Goal: Task Accomplishment & Management: Manage account settings

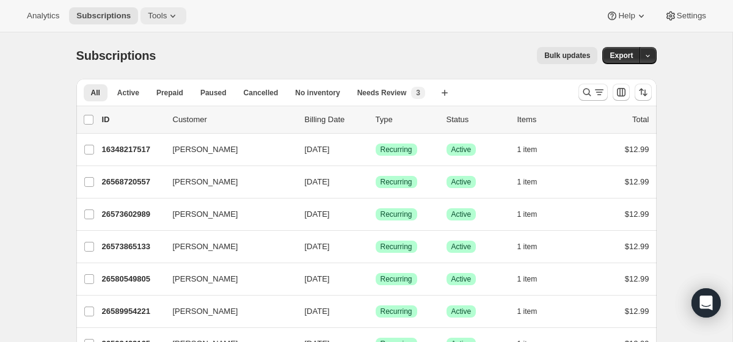
click at [167, 23] on button "Tools" at bounding box center [164, 15] width 46 height 17
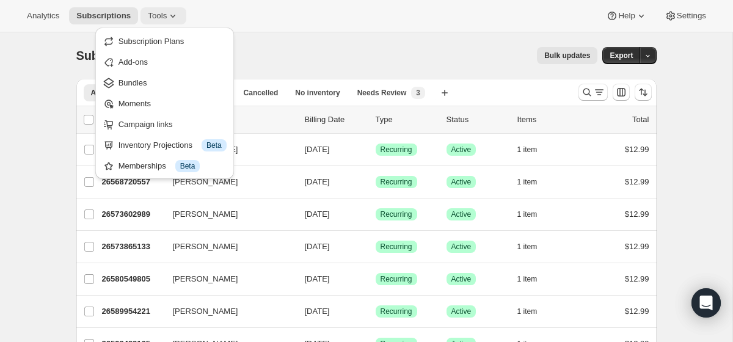
click at [162, 20] on span "Tools" at bounding box center [157, 16] width 19 height 10
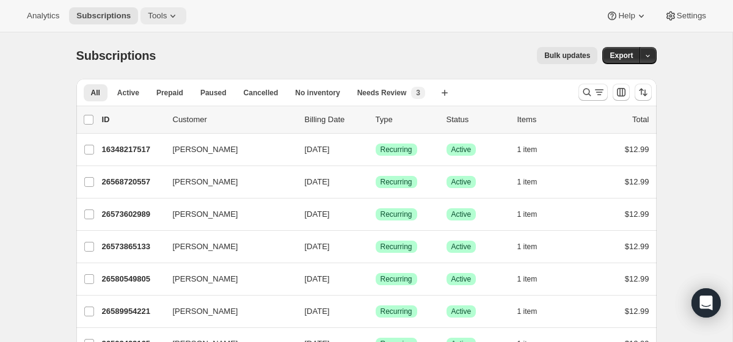
click at [186, 12] on button "Tools" at bounding box center [164, 15] width 46 height 17
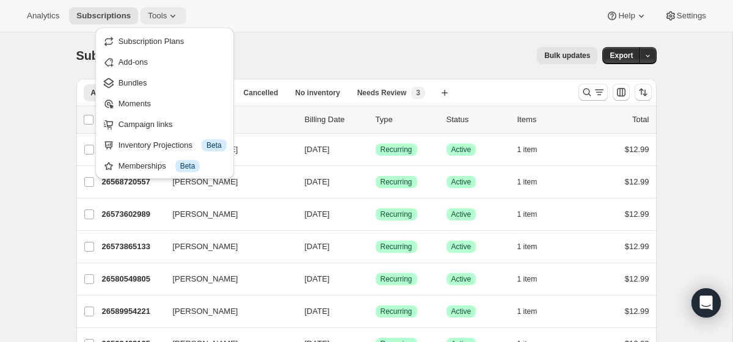
click at [179, 15] on icon at bounding box center [173, 16] width 12 height 12
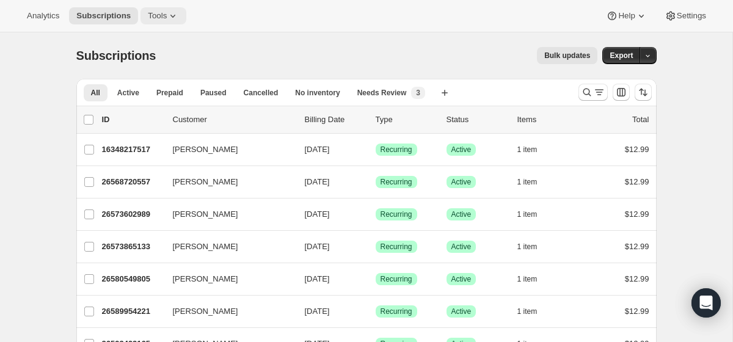
click at [179, 15] on icon at bounding box center [173, 16] width 12 height 12
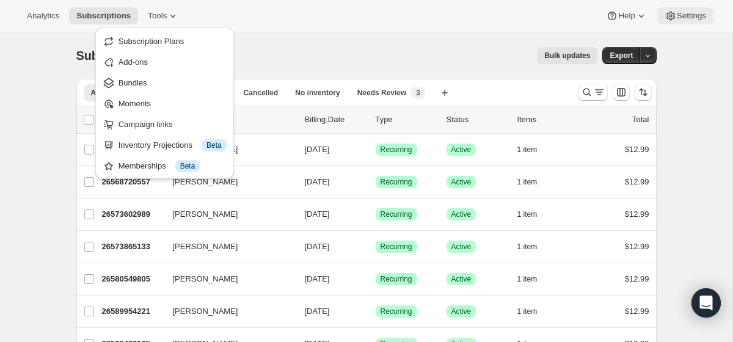
click at [686, 12] on span "Settings" at bounding box center [691, 16] width 29 height 10
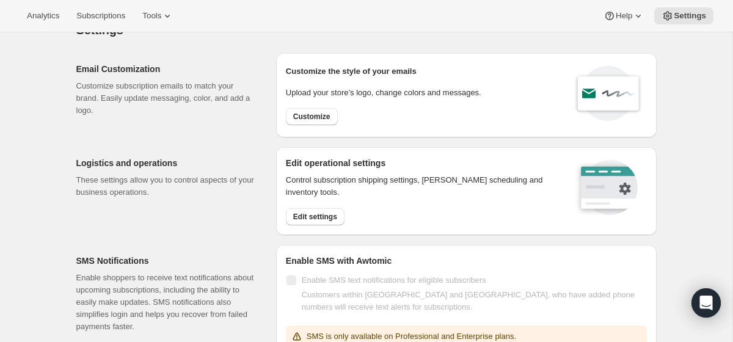
scroll to position [28, 0]
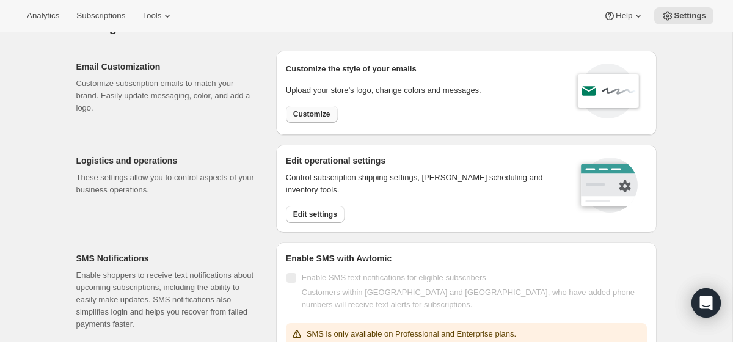
click at [308, 117] on span "Customize" at bounding box center [311, 114] width 37 height 10
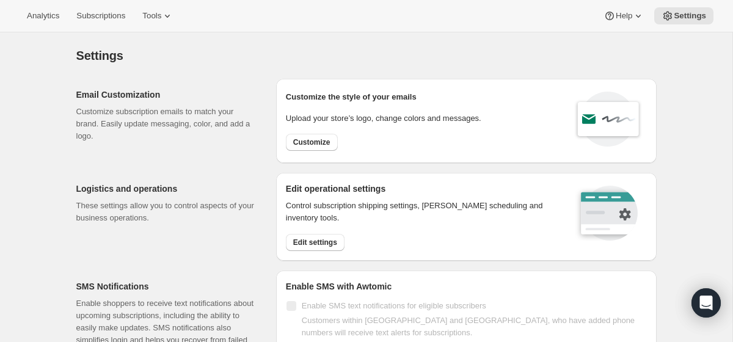
select select "subscriptionMessage"
select select "5"
select select "15"
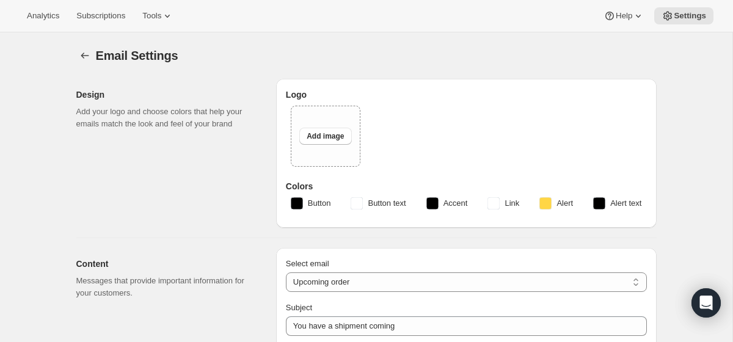
type input "Galactic Planner Renewing"
type textarea "Your Galactic Planner Subscription is renewing soon which means you will automa…"
type input "Galactic Planner"
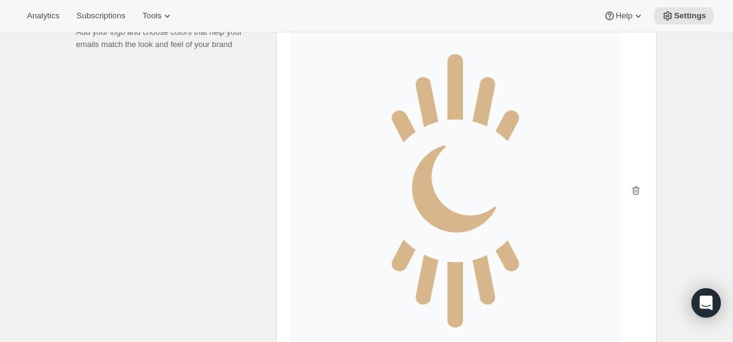
scroll to position [81, 0]
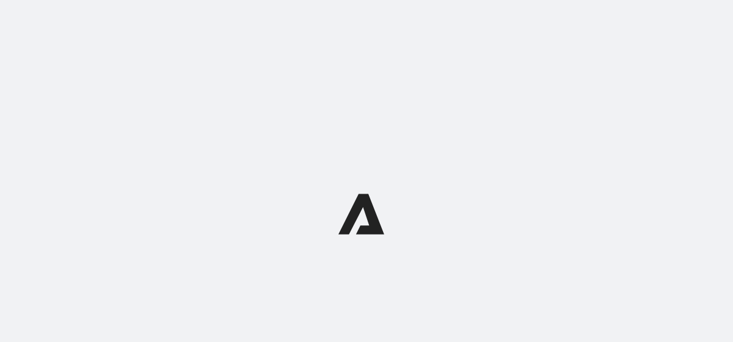
select select "subscriptionMessage"
select select "5"
select select "15"
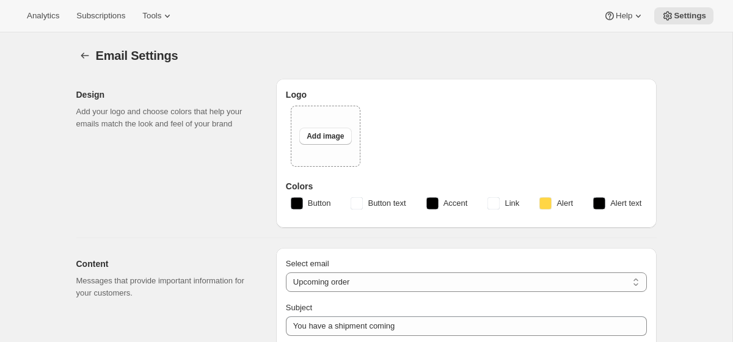
type input "Galactic Planner Renewing"
type textarea "Your Galactic Planner Subscription is renewing soon which means you will automa…"
type input "Galactic Planner"
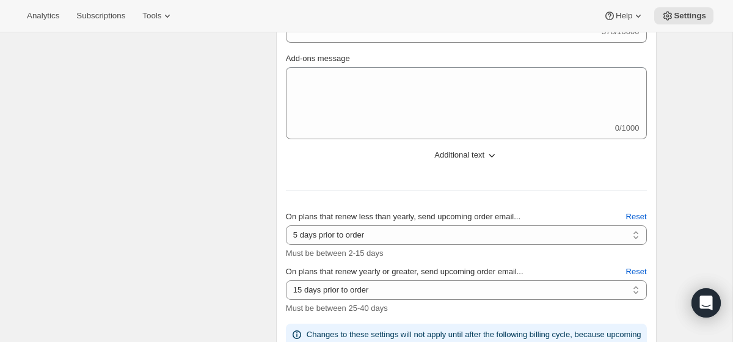
scroll to position [194, 0]
